Goal: Task Accomplishment & Management: Manage account settings

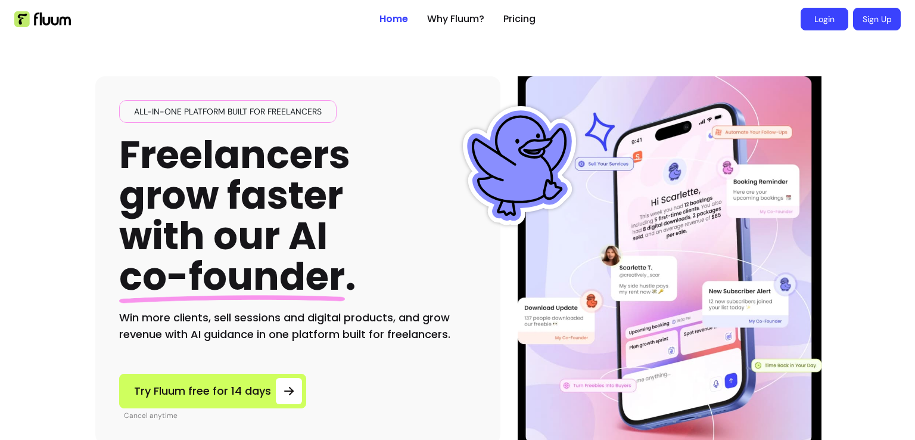
click at [828, 19] on link "Login" at bounding box center [825, 19] width 48 height 23
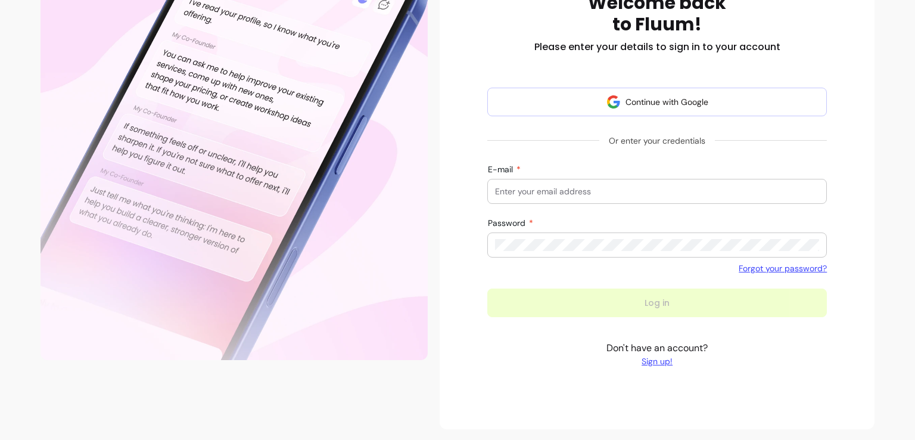
scroll to position [186, 0]
type input "hello@wellnesswithshadeyah.com"
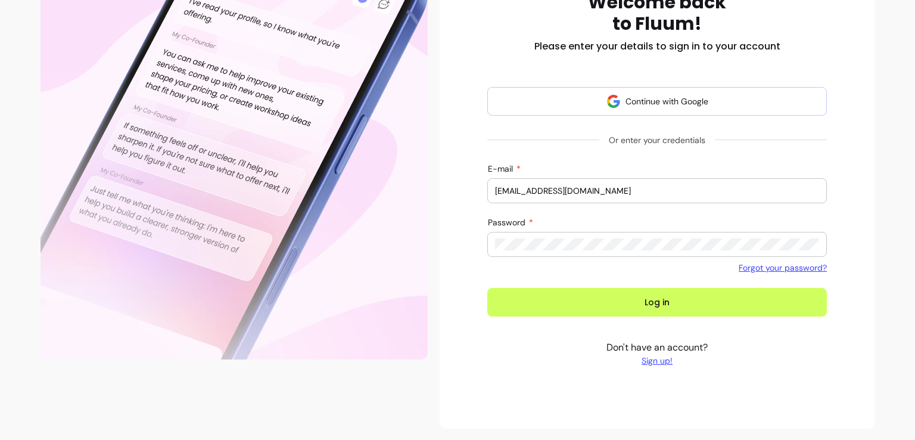
click at [518, 303] on button "Log in" at bounding box center [657, 302] width 340 height 29
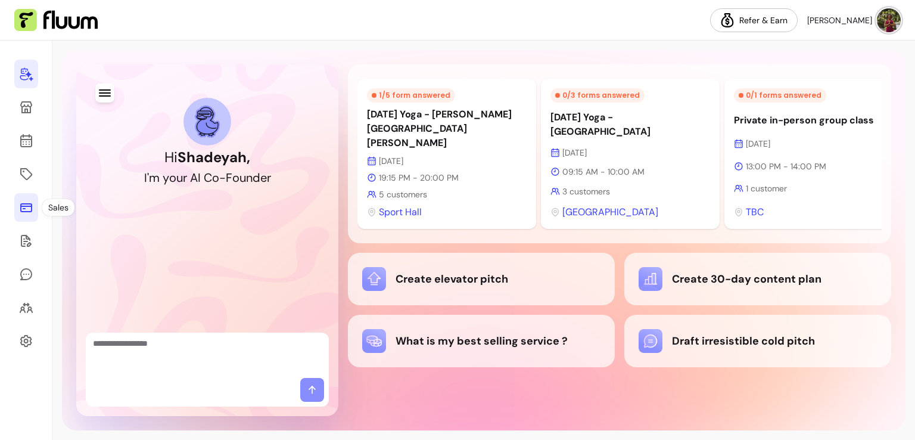
click at [29, 203] on icon at bounding box center [26, 207] width 14 height 14
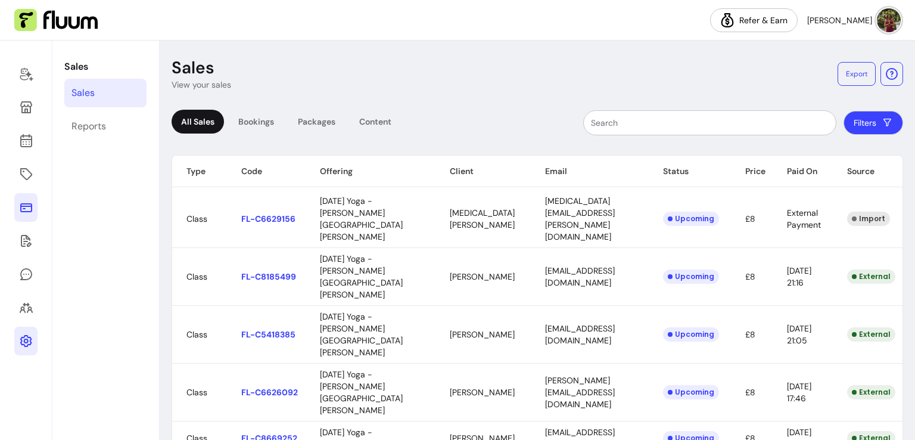
click at [26, 349] on link at bounding box center [25, 341] width 23 height 29
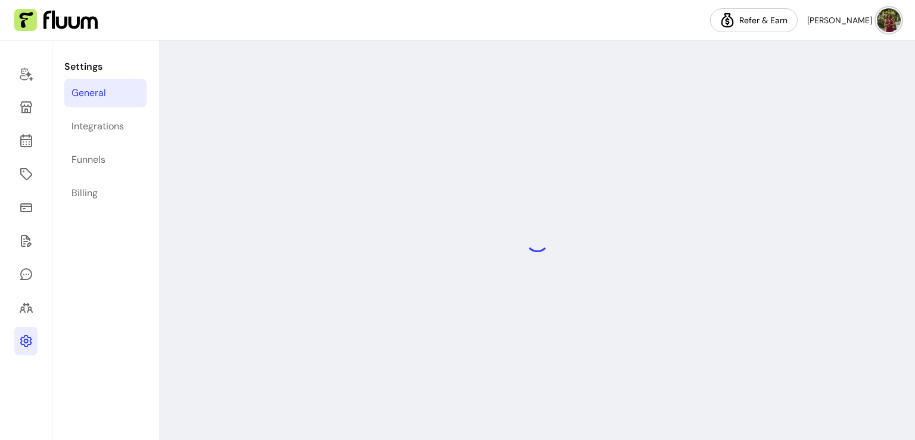
select select "**********"
select select "***"
select select "****"
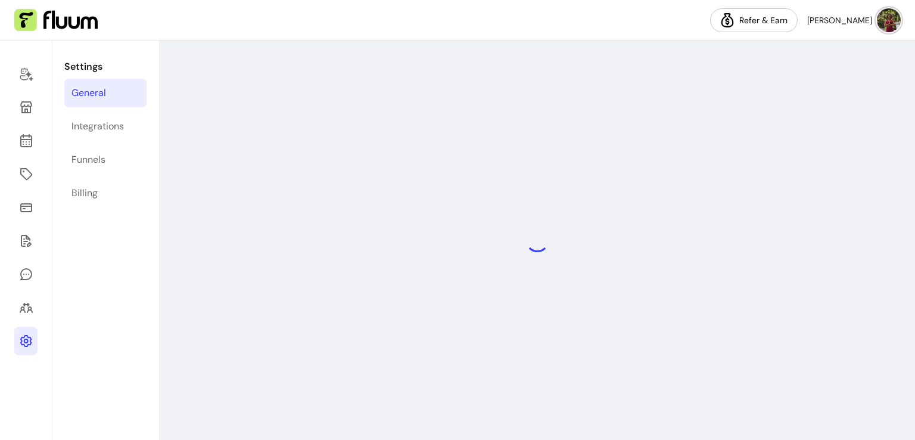
select select "***"
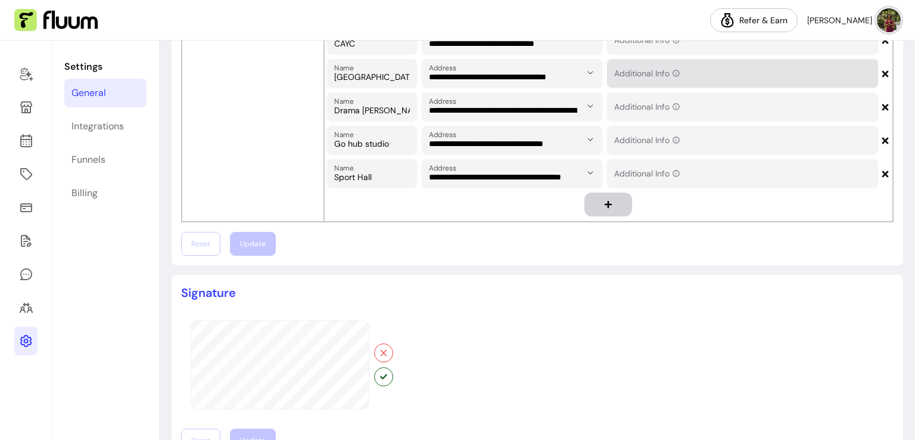
scroll to position [1048, 0]
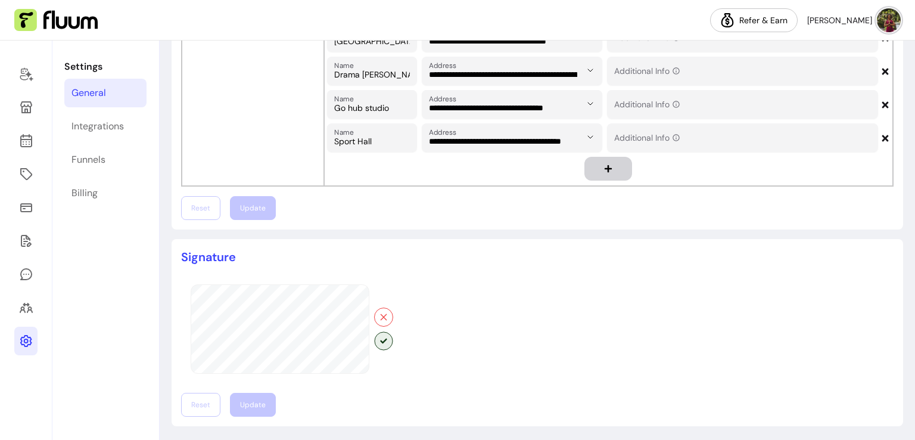
click at [378, 338] on button "button" at bounding box center [383, 340] width 18 height 18
click at [249, 397] on button "Update" at bounding box center [253, 405] width 46 height 24
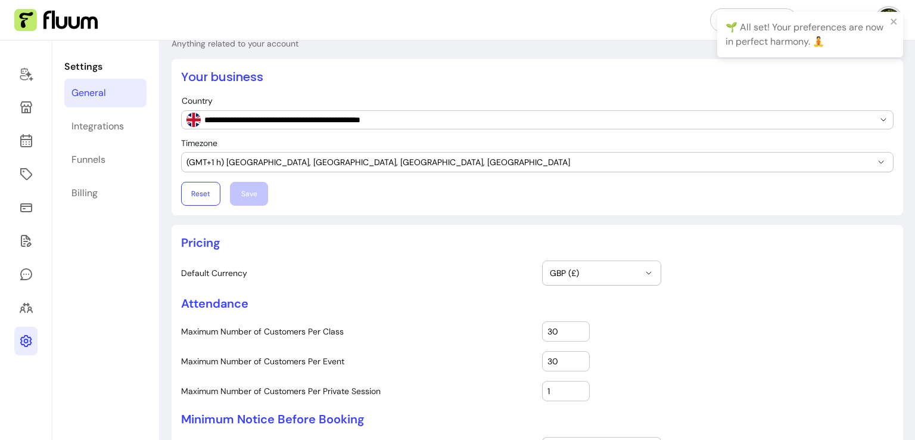
scroll to position [35, 0]
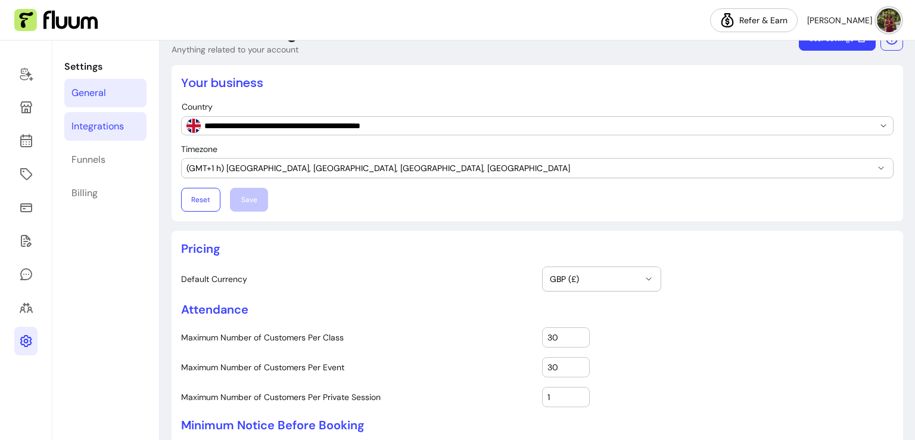
click at [107, 135] on link "Integrations" at bounding box center [105, 126] width 82 height 29
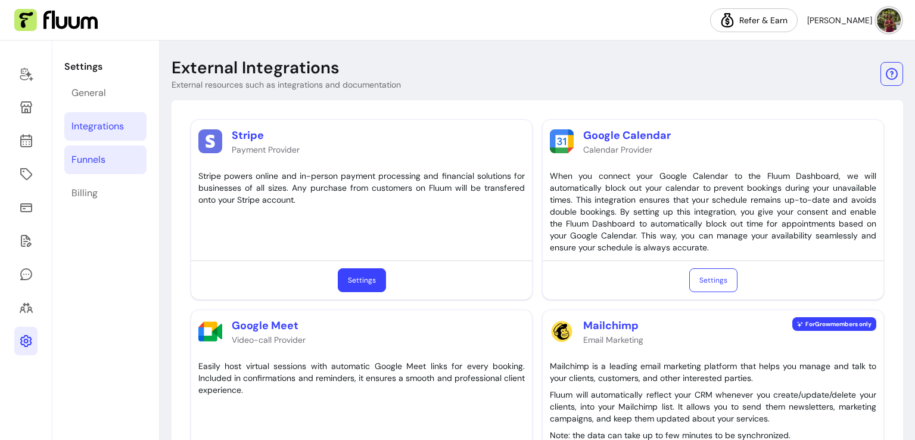
click at [102, 158] on div "Funnels" at bounding box center [89, 160] width 34 height 14
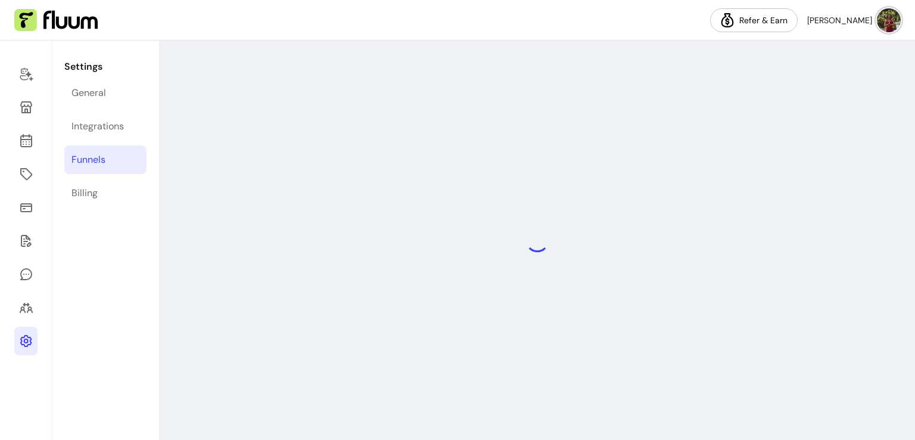
select select "**********"
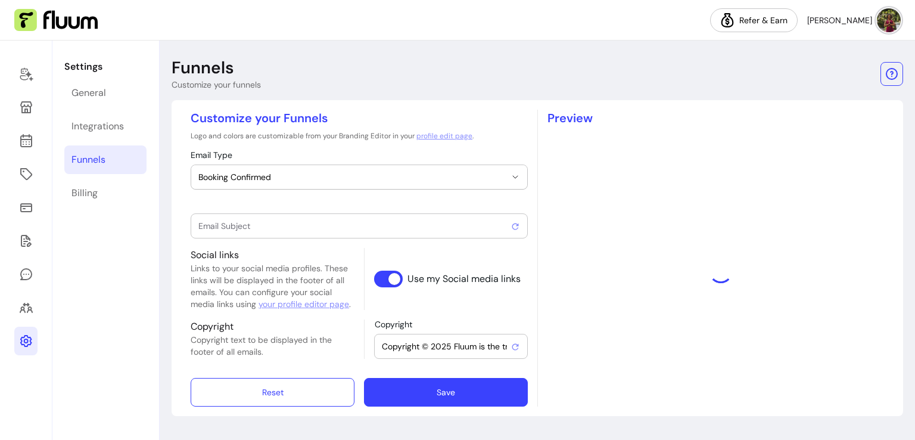
type input "Booking confirmed !"
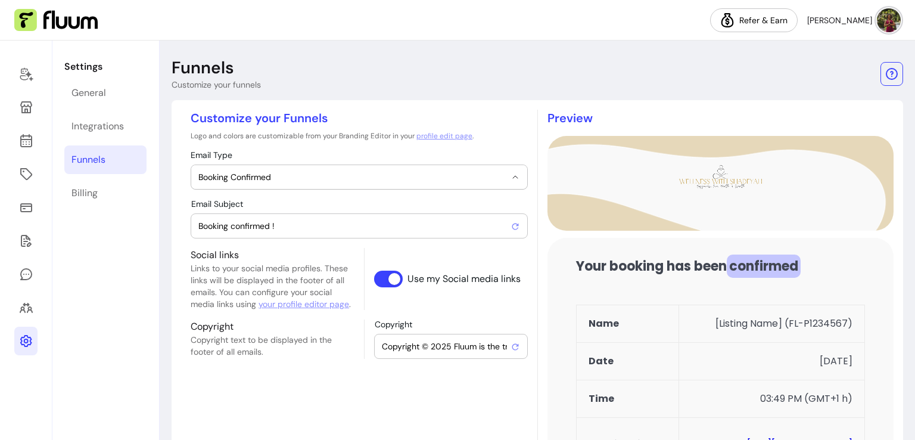
click at [427, 179] on span "Booking Confirmed" at bounding box center [351, 177] width 307 height 12
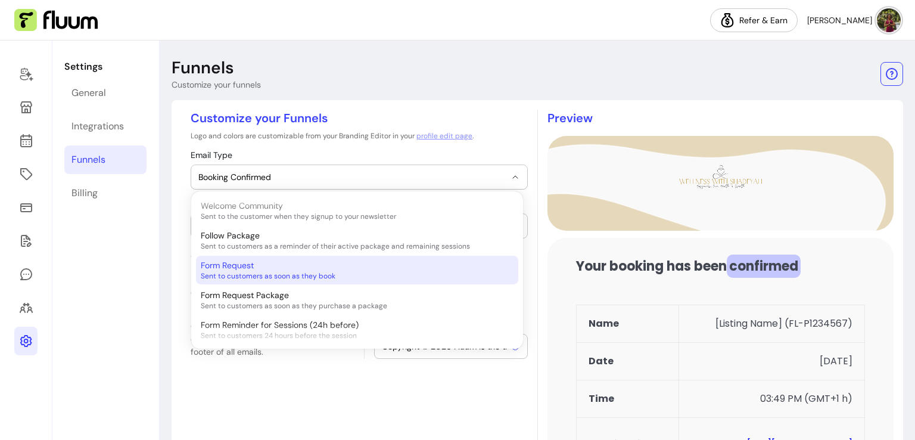
scroll to position [358, 0]
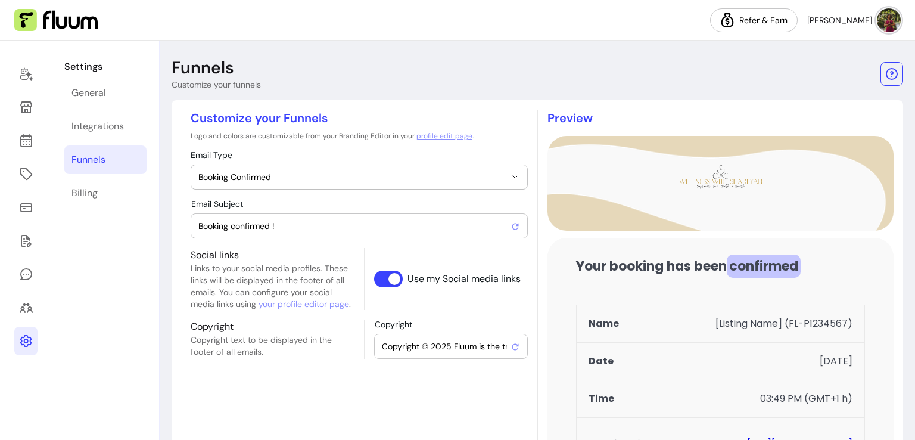
click at [318, 375] on div "**********" at bounding box center [359, 361] width 356 height 503
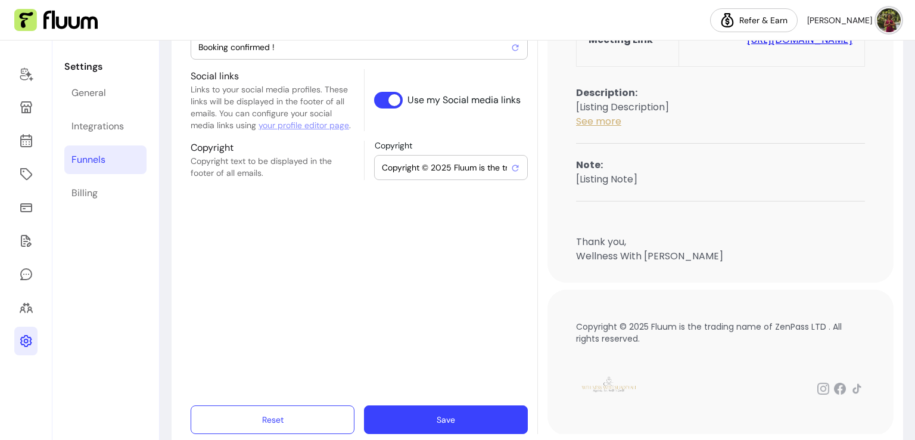
scroll to position [119, 0]
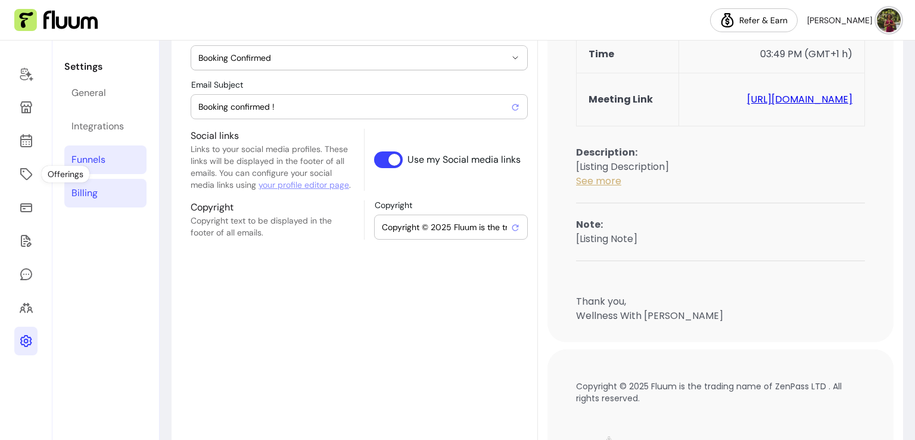
click at [73, 200] on div "Billing" at bounding box center [85, 193] width 26 height 14
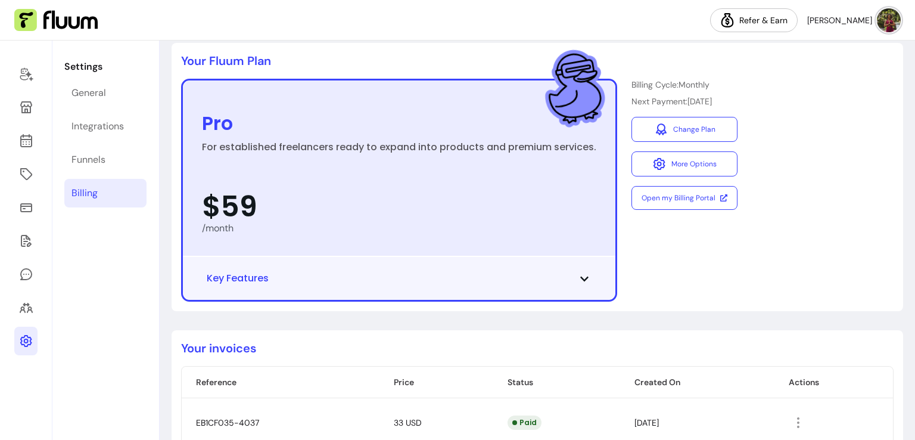
scroll to position [57, 0]
click at [580, 284] on icon at bounding box center [585, 280] width 10 height 10
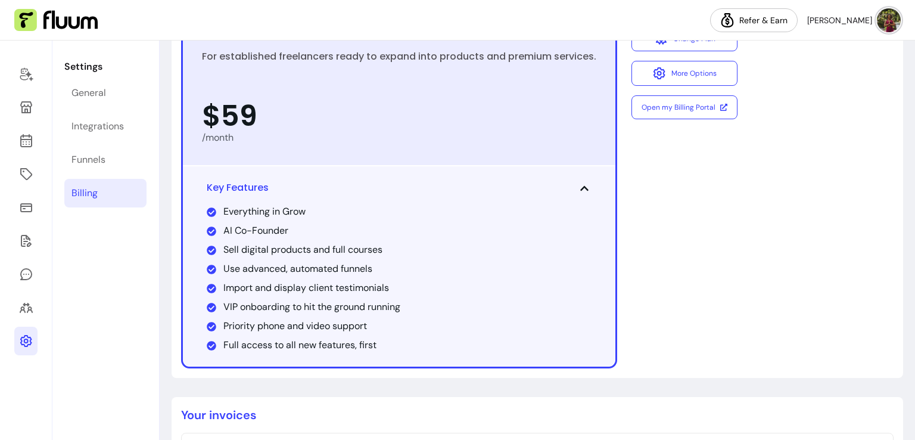
scroll to position [116, 0]
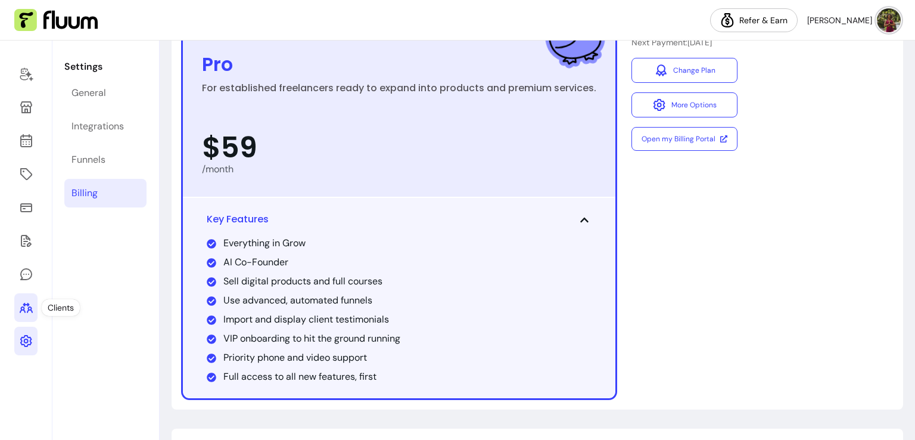
click at [29, 317] on link at bounding box center [25, 307] width 23 height 29
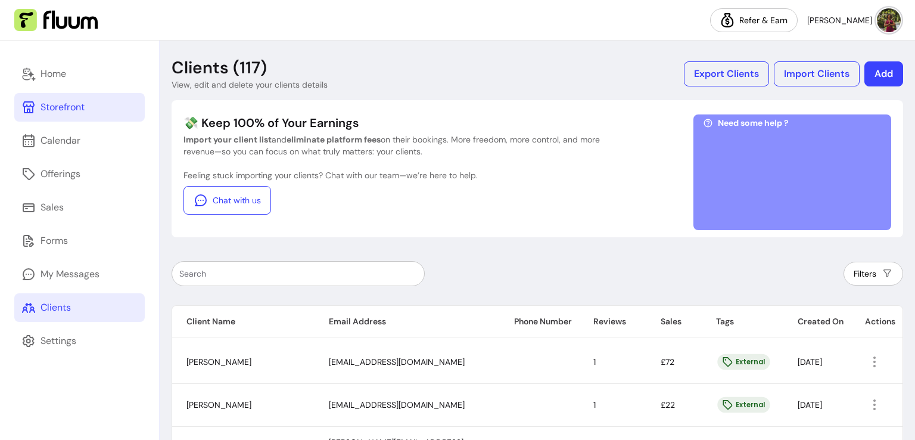
click at [97, 110] on link "Storefront" at bounding box center [79, 107] width 130 height 29
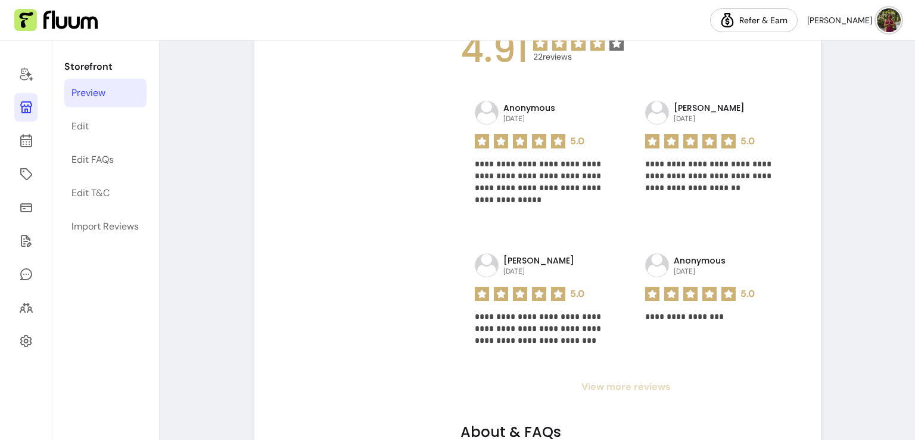
scroll to position [834, 0]
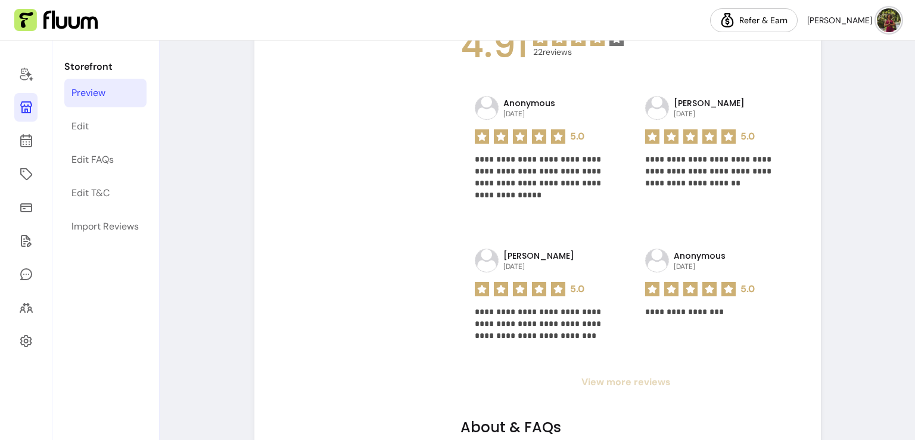
click at [630, 384] on span "View more reviews" at bounding box center [627, 382] width 332 height 14
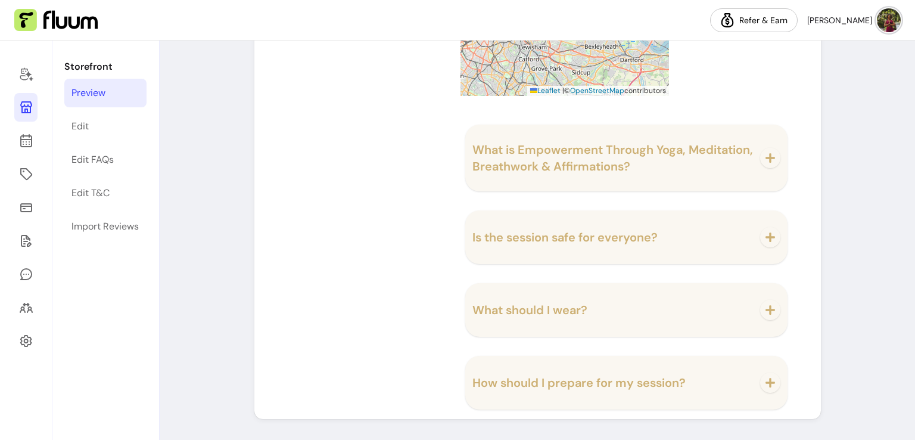
scroll to position [1799, 0]
